Goal: Navigation & Orientation: Find specific page/section

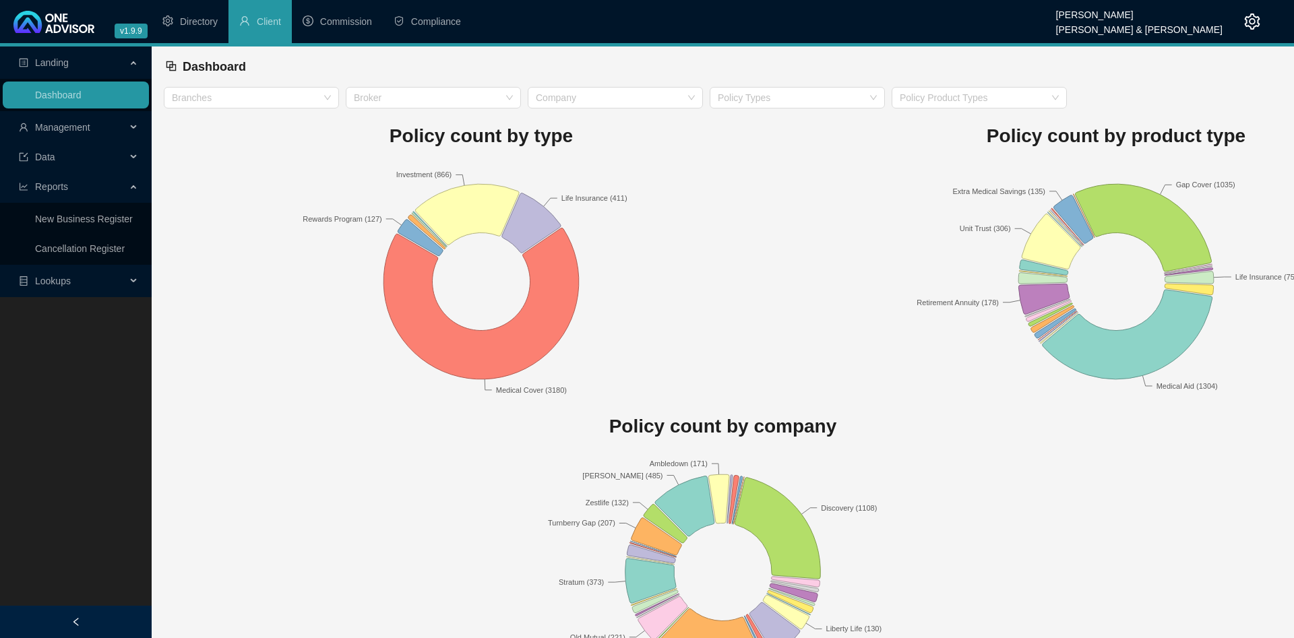
click at [100, 121] on span "Management" at bounding box center [72, 127] width 107 height 27
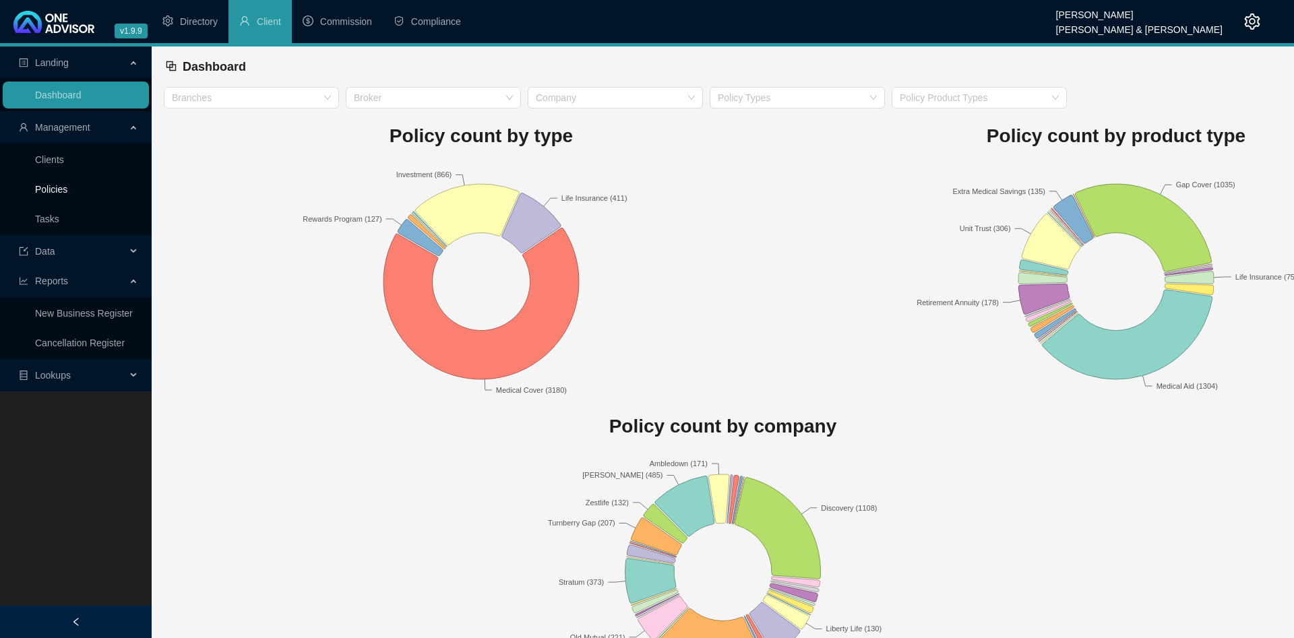
click at [67, 193] on link "Policies" at bounding box center [51, 189] width 32 height 11
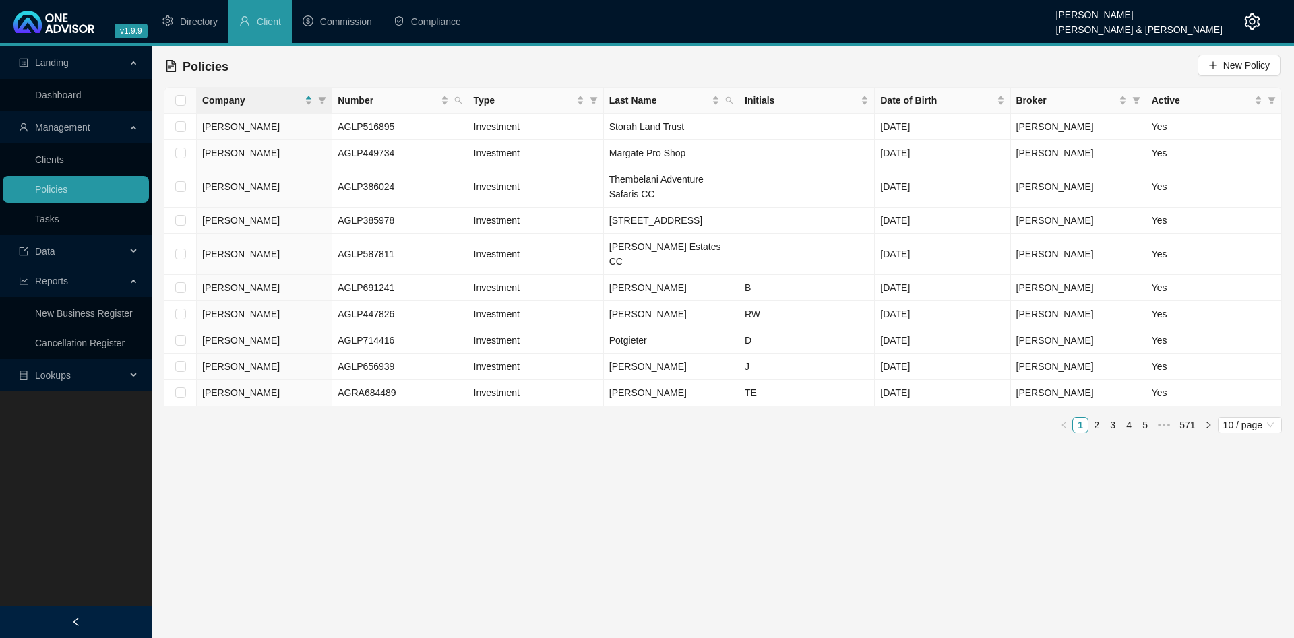
click at [63, 243] on span "Data" at bounding box center [72, 251] width 107 height 27
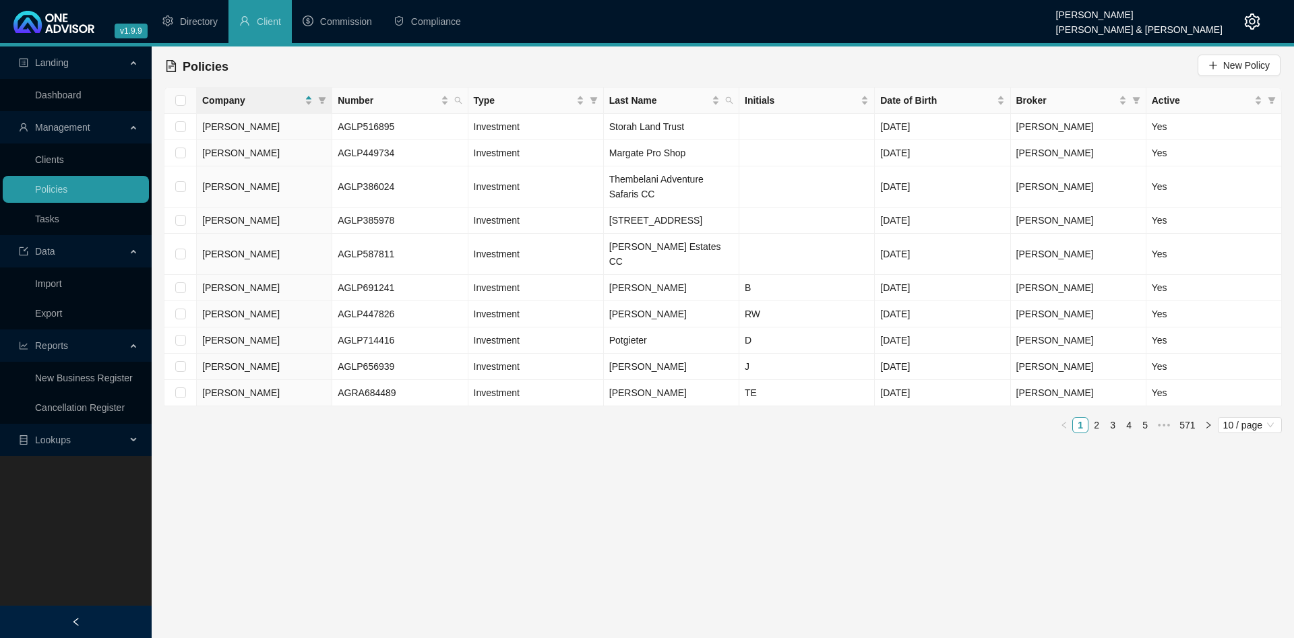
click at [275, 454] on main "Landing Dashboard Management Clients Policies Tasks Data Import Export Reports …" at bounding box center [647, 343] width 1294 height 592
click at [356, 34] on li "Commission" at bounding box center [337, 21] width 91 height 43
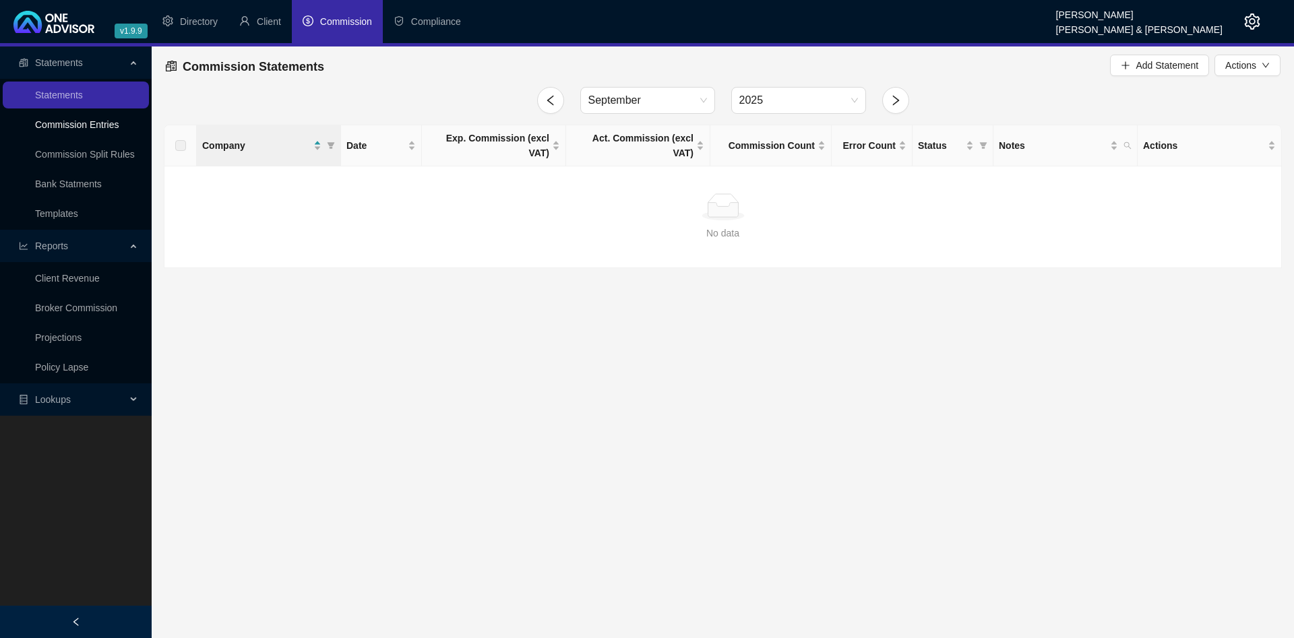
click at [93, 128] on link "Commission Entries" at bounding box center [77, 124] width 84 height 11
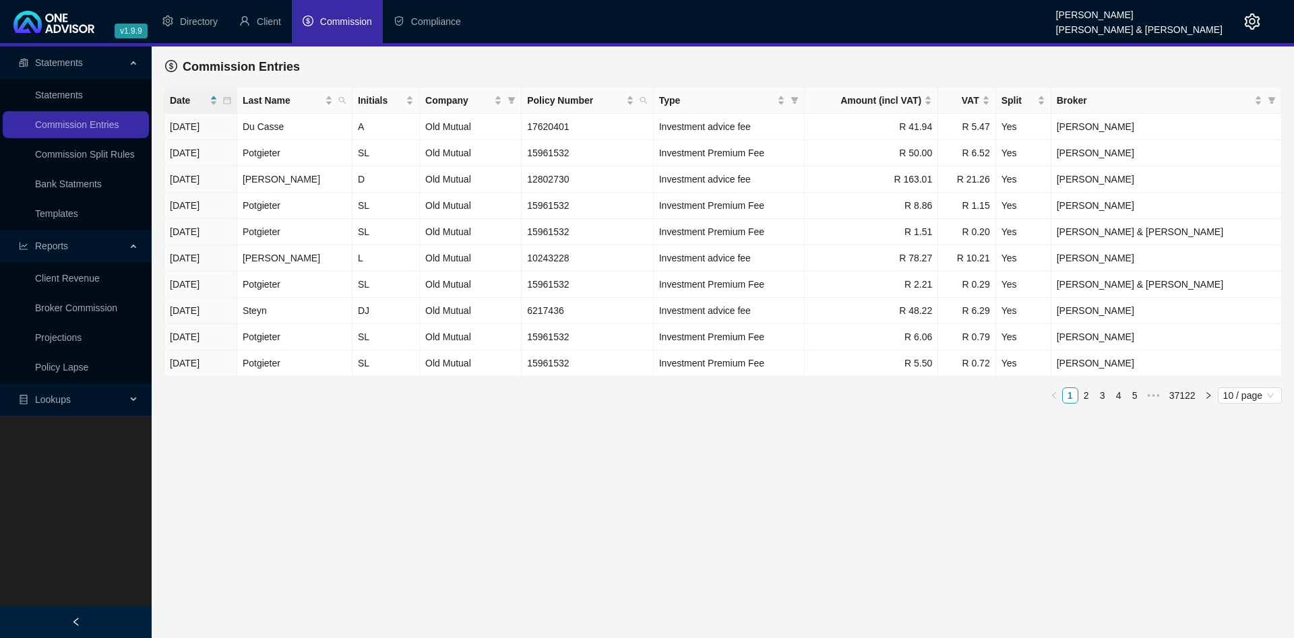
click at [437, 51] on div "Commission Entries" at bounding box center [723, 67] width 1118 height 40
click at [446, 23] on span "Compliance" at bounding box center [436, 21] width 50 height 11
